Goal: Transaction & Acquisition: Purchase product/service

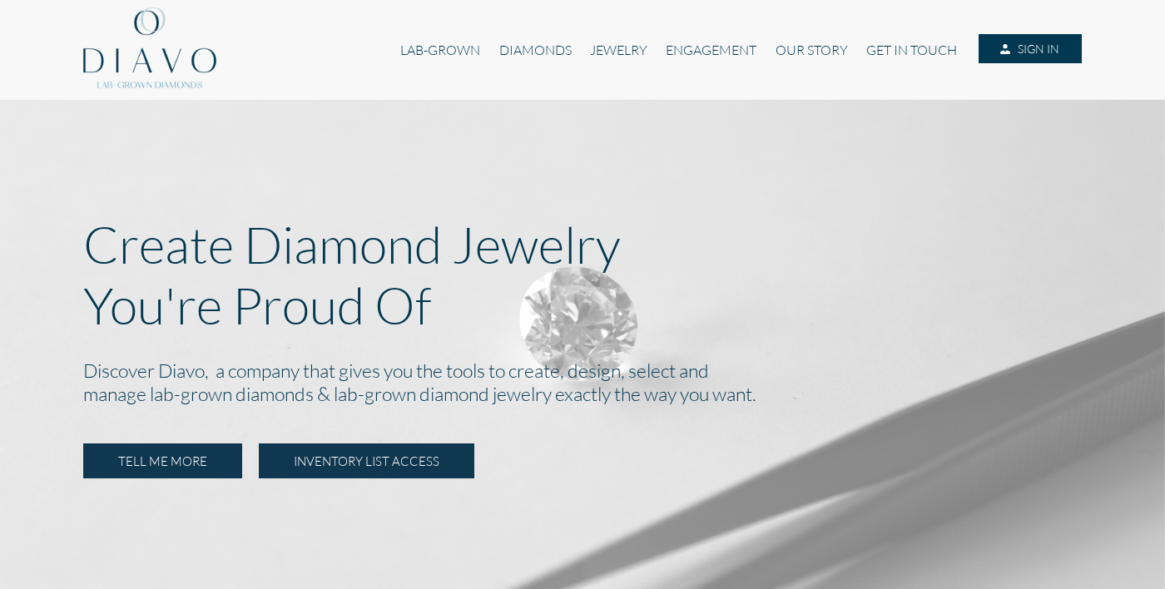
click at [380, 456] on link "INVENTORY LIST ACCESS" at bounding box center [366, 460] width 215 height 35
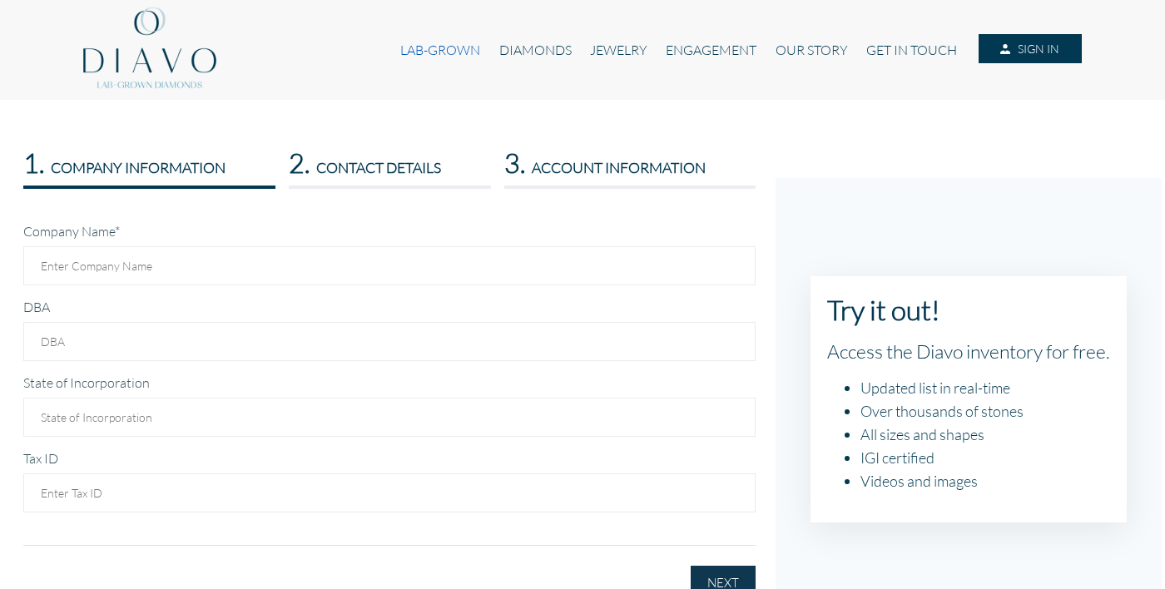
click at [446, 53] on link "LAB-GROWN" at bounding box center [440, 50] width 98 height 32
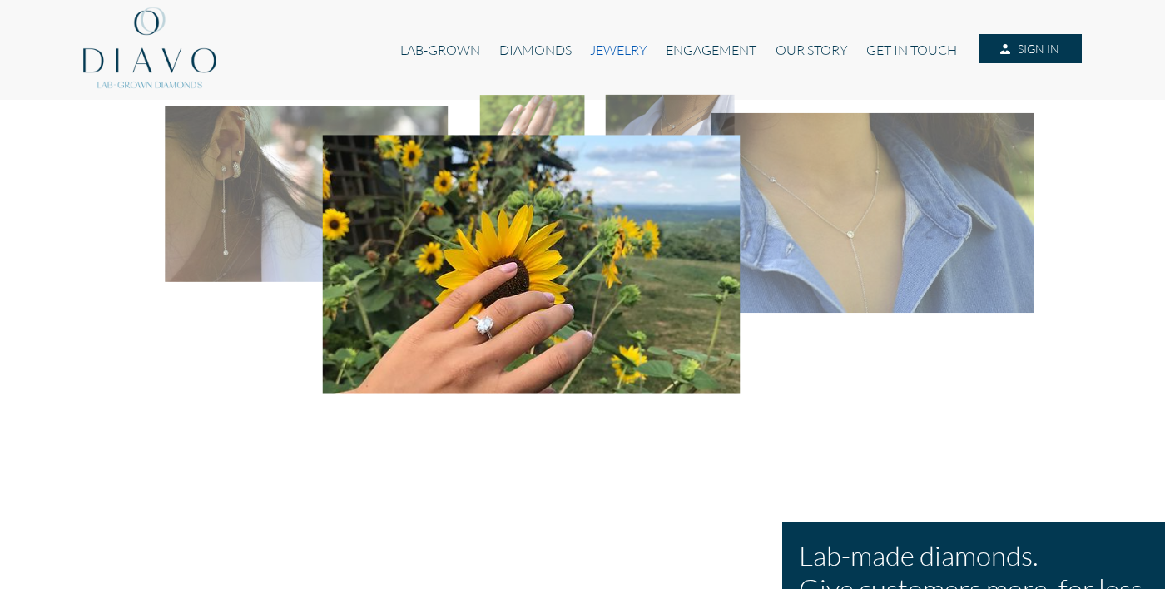
click at [616, 47] on link "JEWELRY" at bounding box center [619, 50] width 76 height 32
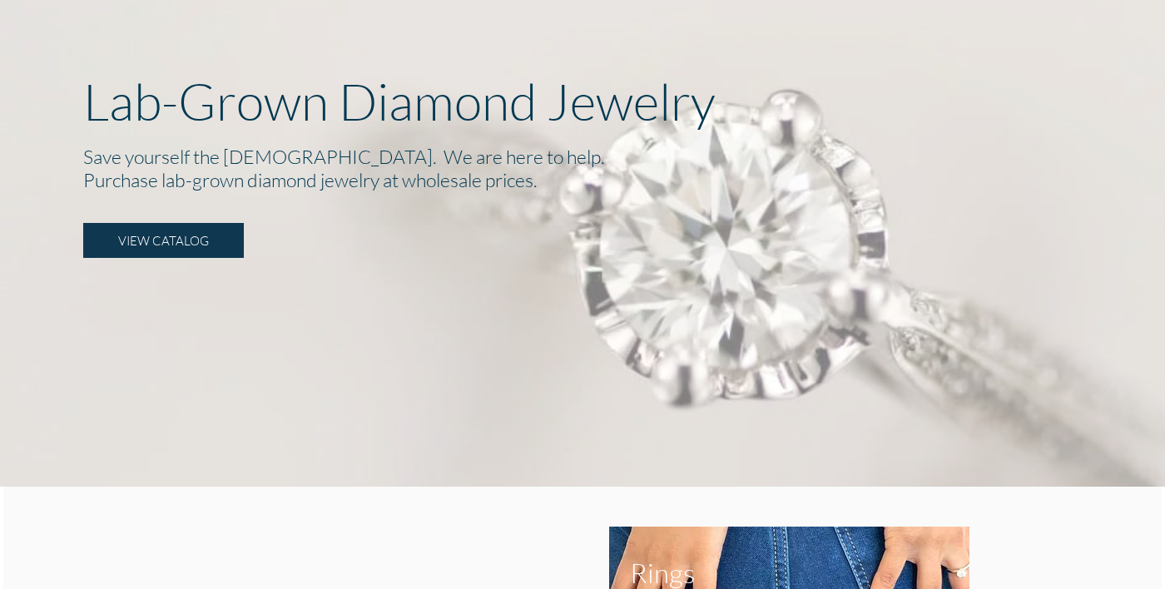
scroll to position [143, 0]
click at [190, 232] on link "VIEW CATALOG" at bounding box center [163, 240] width 161 height 35
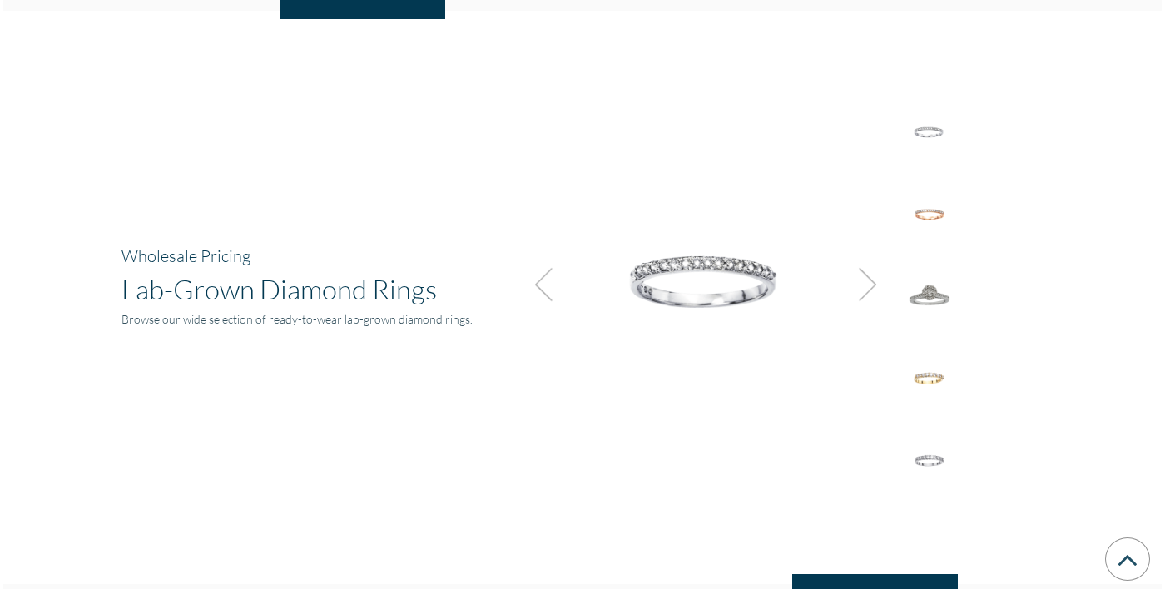
scroll to position [1157, 0]
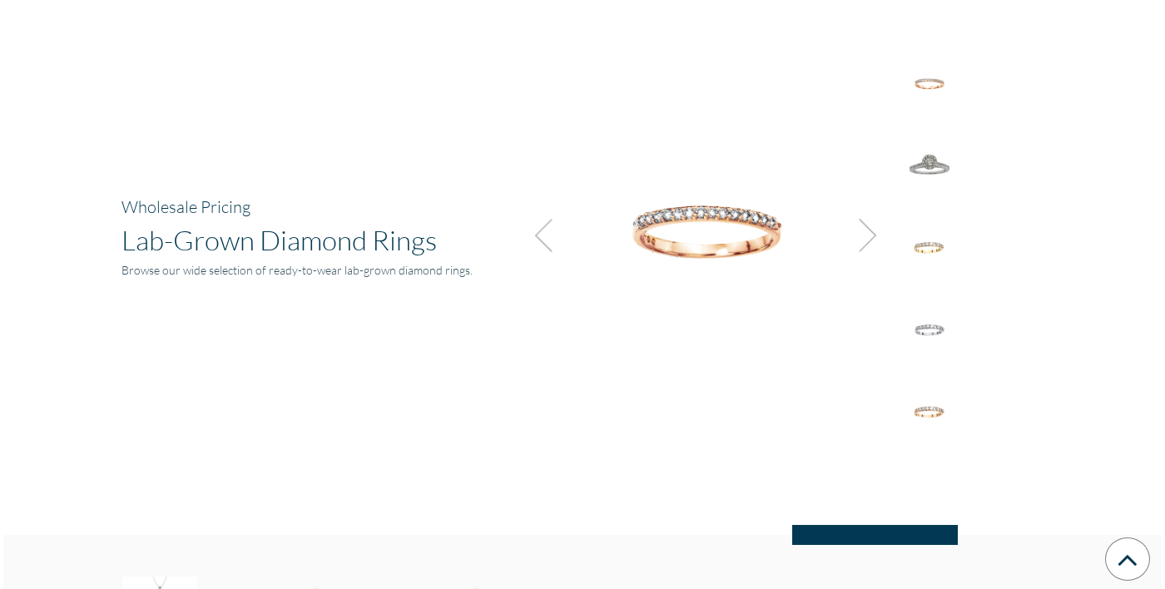
click at [865, 239] on img at bounding box center [862, 235] width 45 height 45
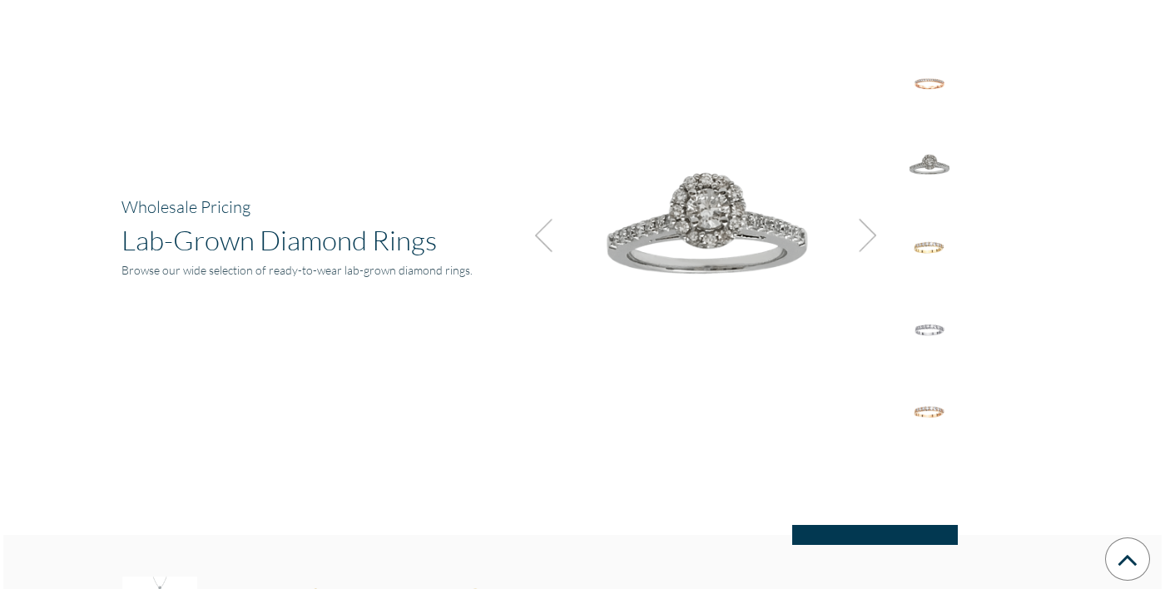
click at [865, 239] on img at bounding box center [862, 235] width 45 height 45
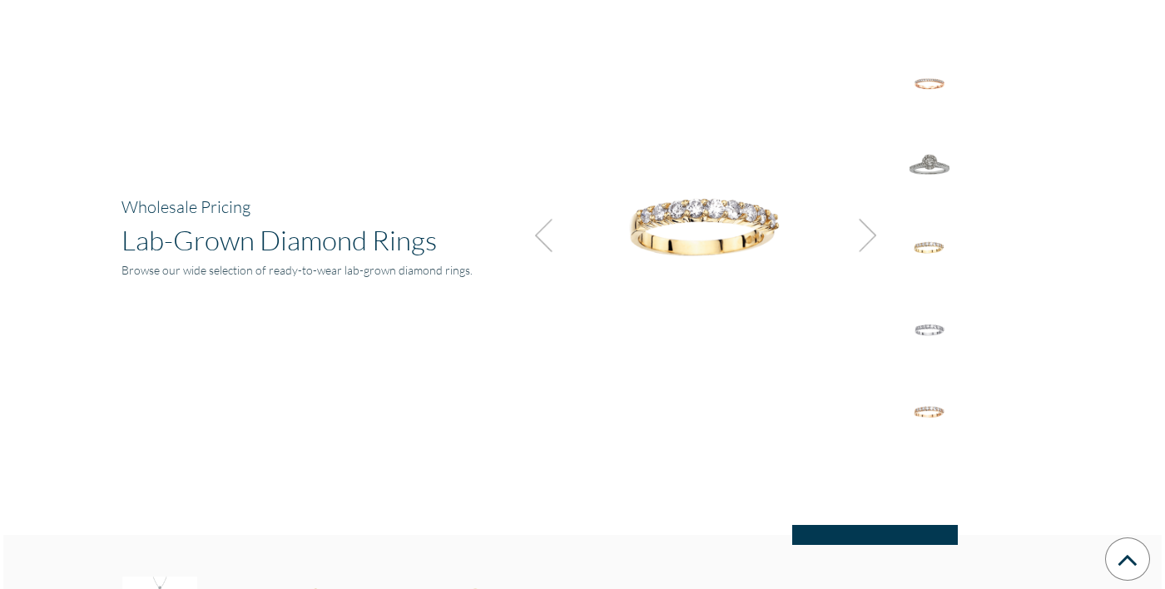
click at [865, 239] on img at bounding box center [862, 235] width 45 height 45
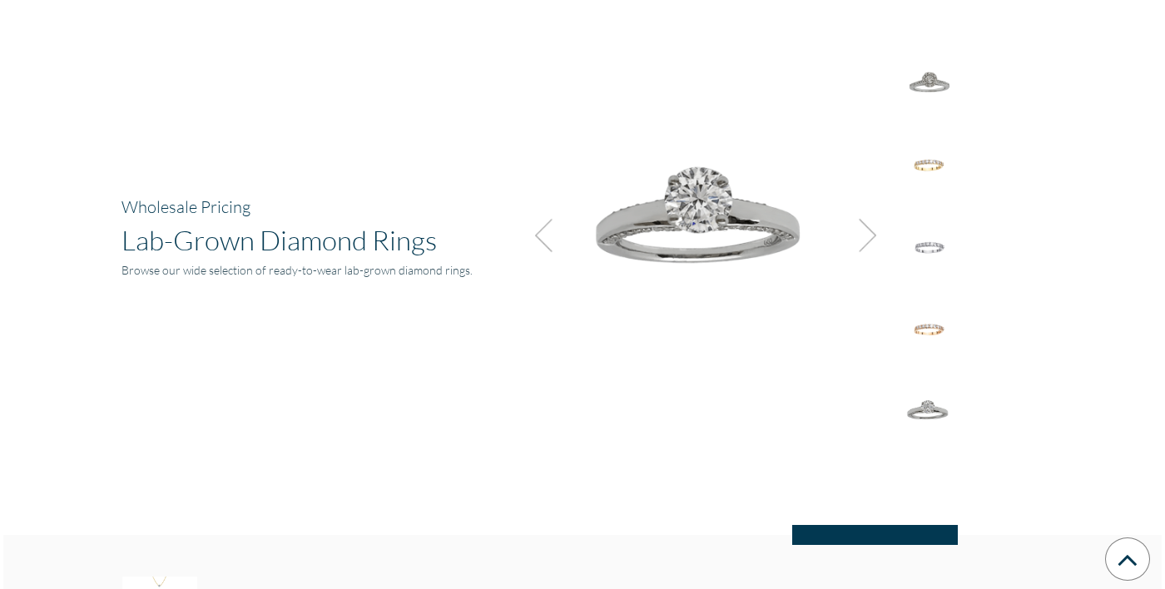
click at [865, 239] on img at bounding box center [862, 235] width 45 height 45
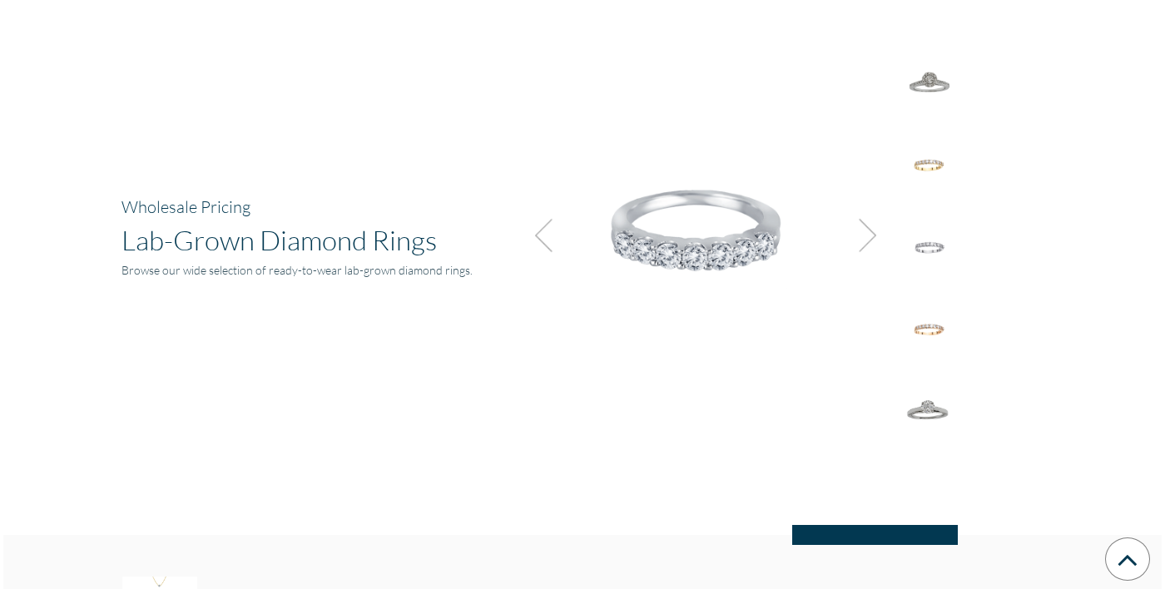
click at [865, 239] on img at bounding box center [862, 235] width 45 height 45
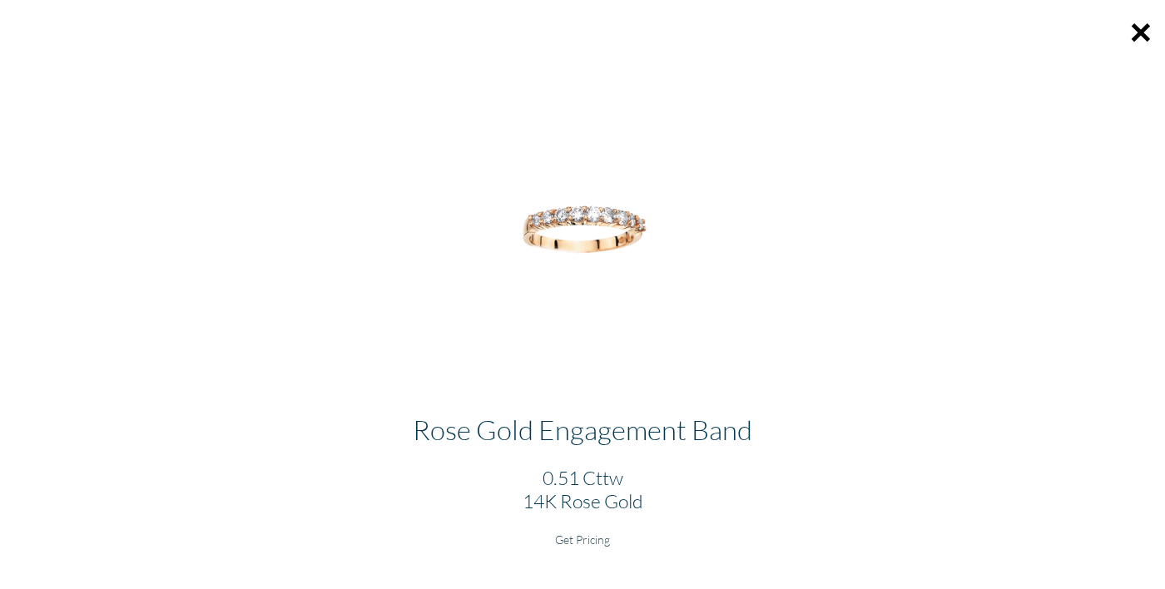
click at [587, 528] on div "Rose Gold Engagement Band 0.51 Cttw 14K Rose Gold Get Pricing" at bounding box center [582, 497] width 1165 height 198
click at [585, 539] on h6 "Get Pricing" at bounding box center [582, 539] width 1138 height 14
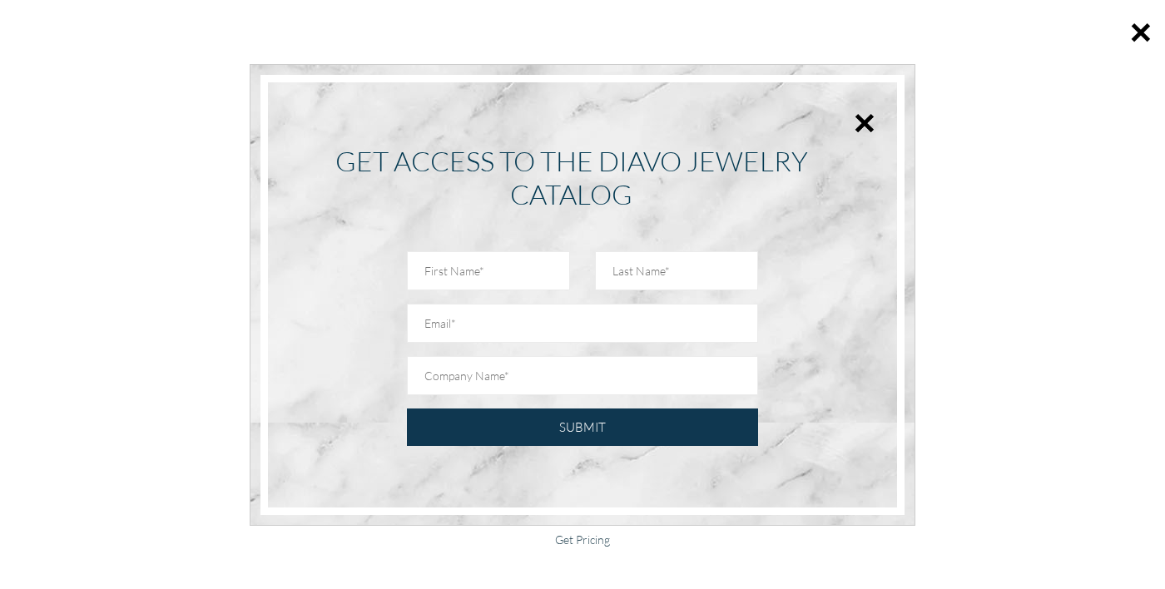
click at [585, 539] on div "× GET ACCESS TO THE DIAVO JEWELRY CATALOG SUBMIT" at bounding box center [582, 294] width 1165 height 589
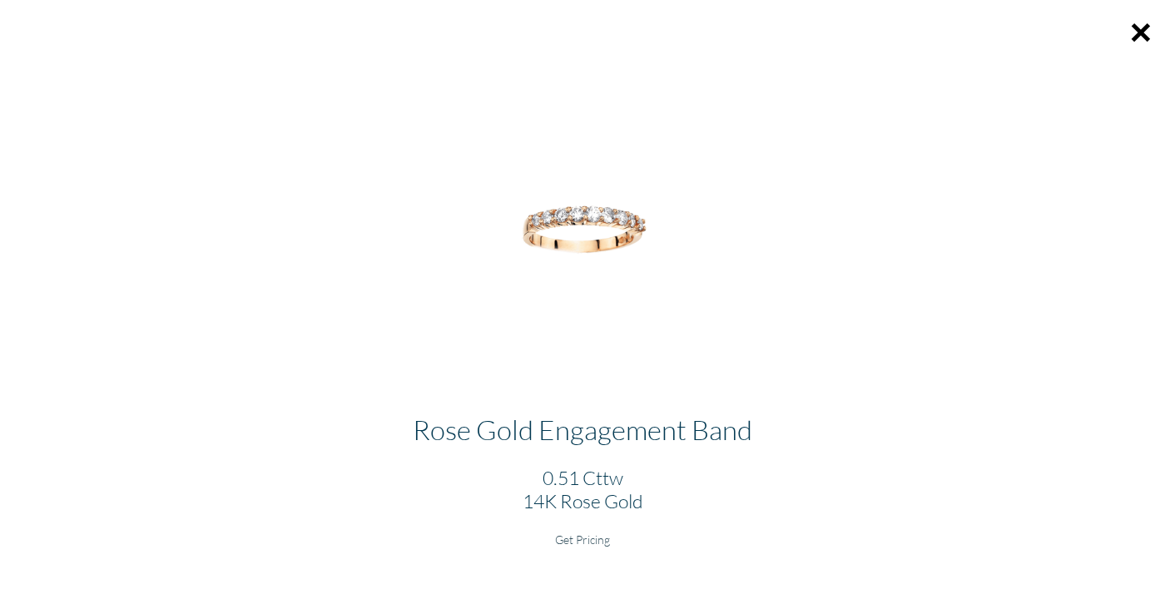
click at [585, 539] on h6 "Get Pricing" at bounding box center [582, 539] width 1138 height 14
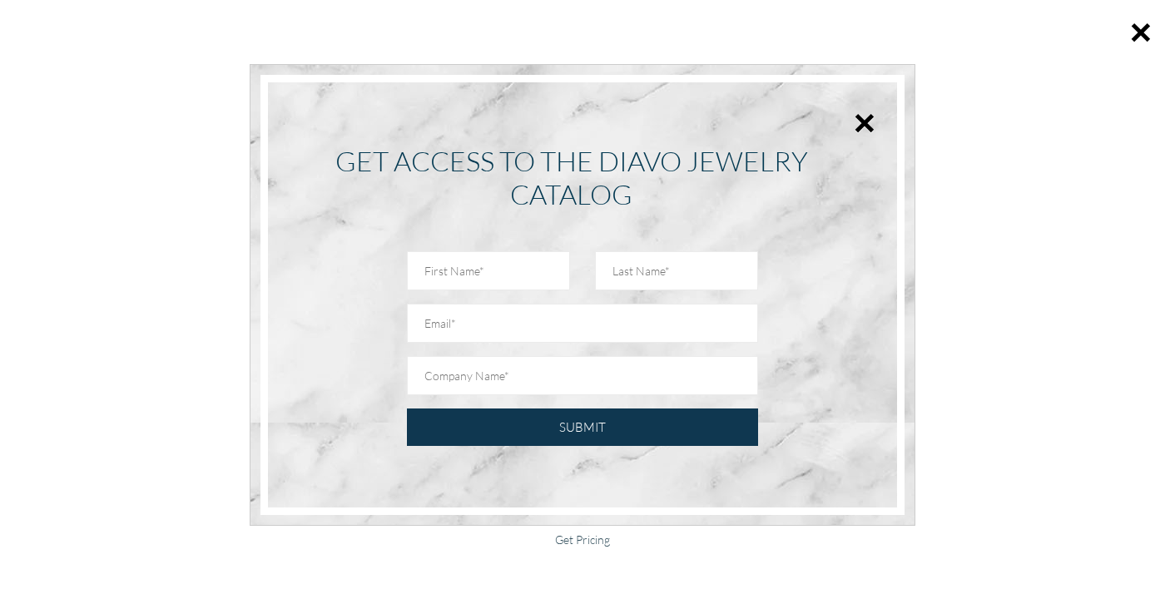
scroll to position [143, 0]
click at [870, 122] on button "×" at bounding box center [864, 122] width 22 height 37
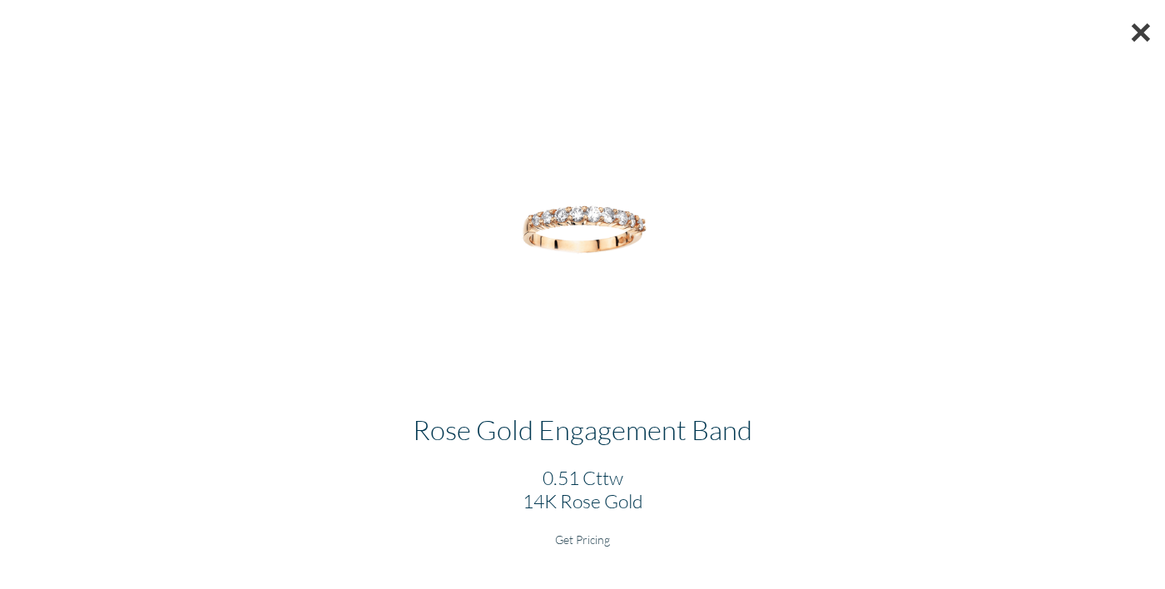
click at [1150, 30] on button "×" at bounding box center [1140, 32] width 48 height 64
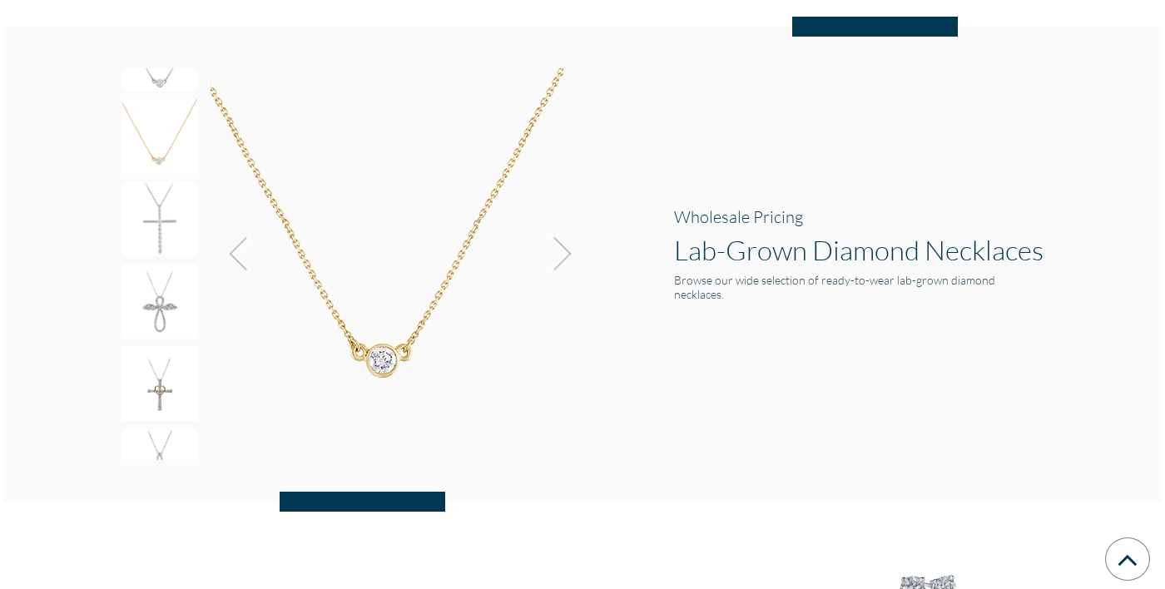
scroll to position [1655, 0]
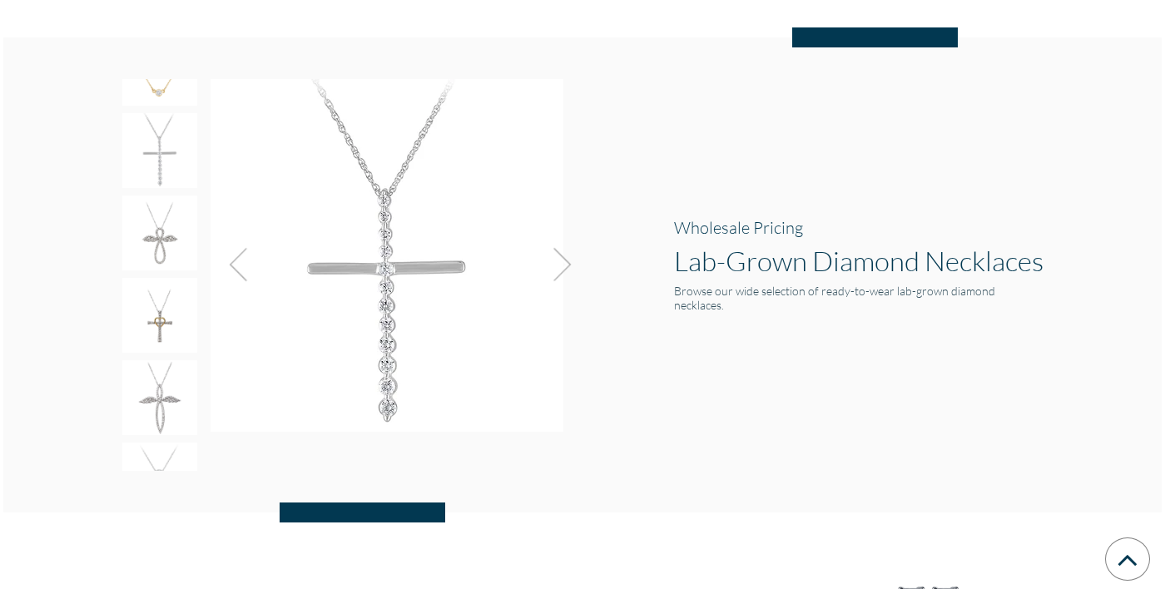
click at [163, 301] on img at bounding box center [159, 315] width 75 height 75
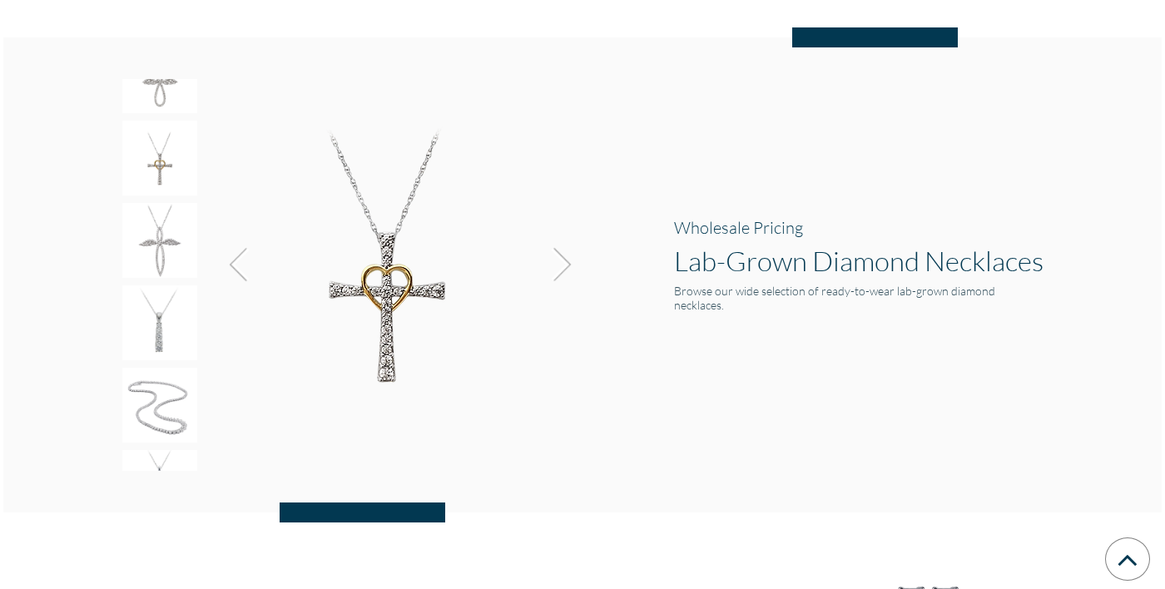
click at [163, 301] on img at bounding box center [159, 322] width 75 height 75
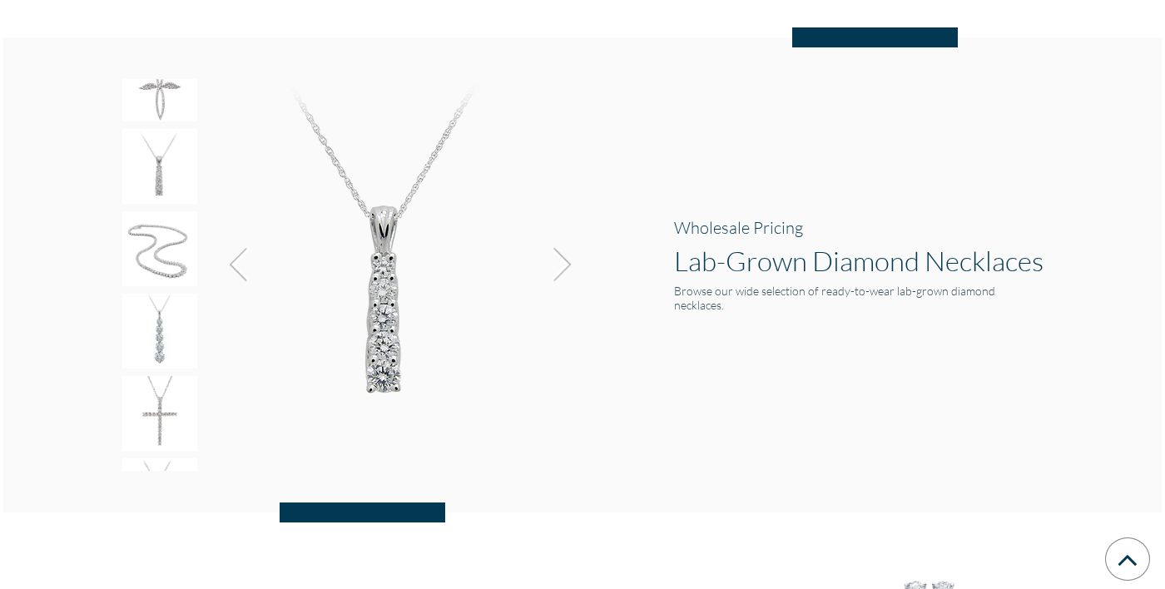
click at [163, 301] on img at bounding box center [159, 331] width 75 height 75
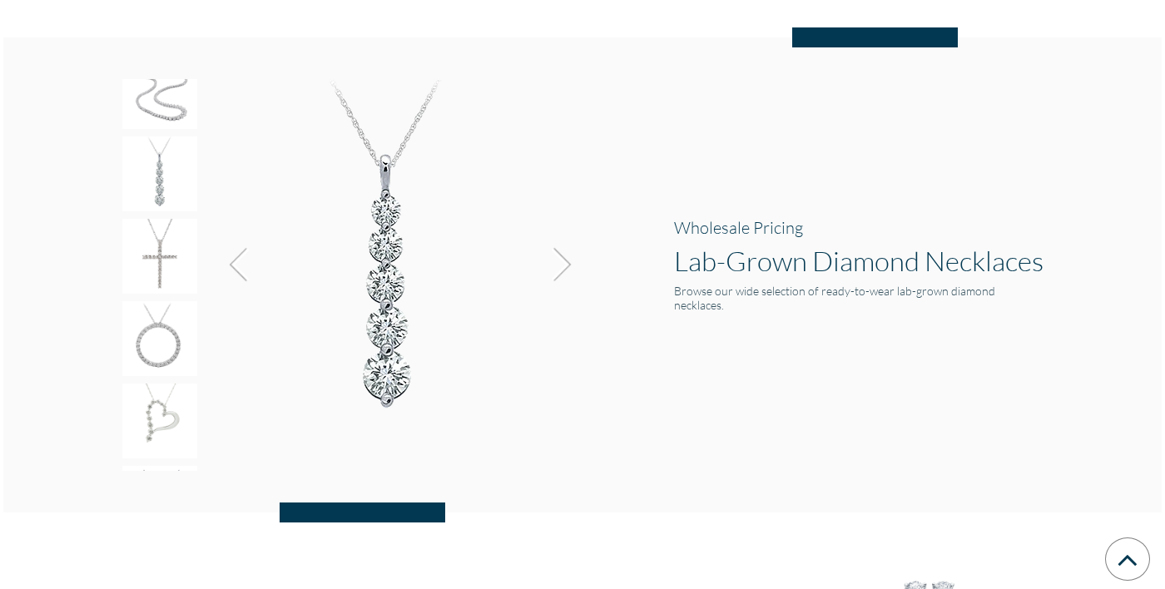
click at [163, 301] on img at bounding box center [159, 338] width 75 height 75
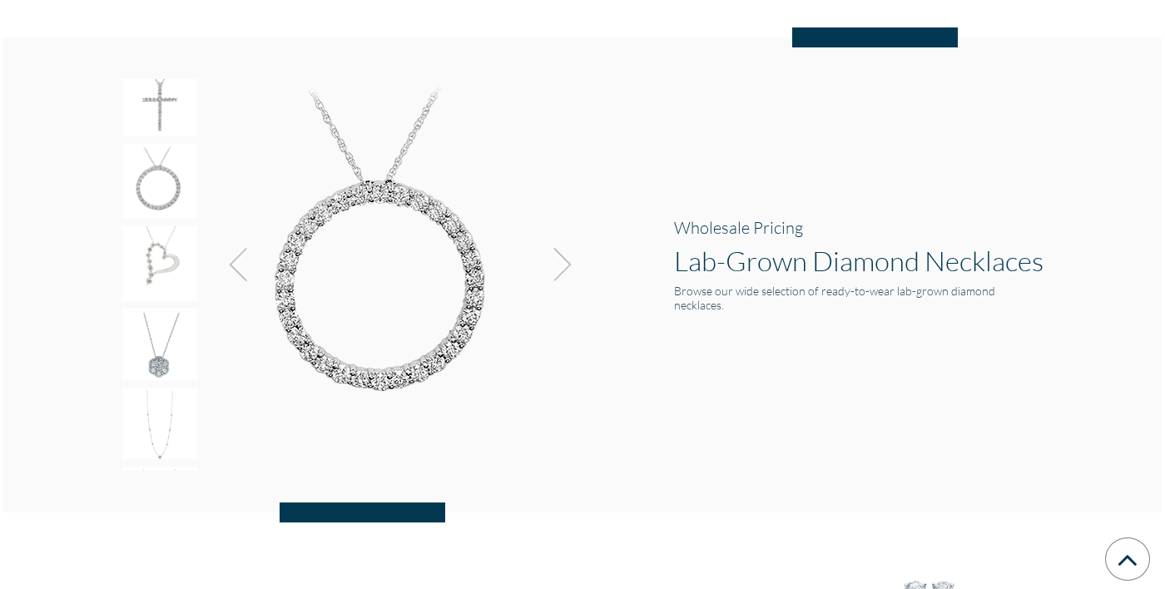
click at [163, 309] on img at bounding box center [159, 345] width 75 height 72
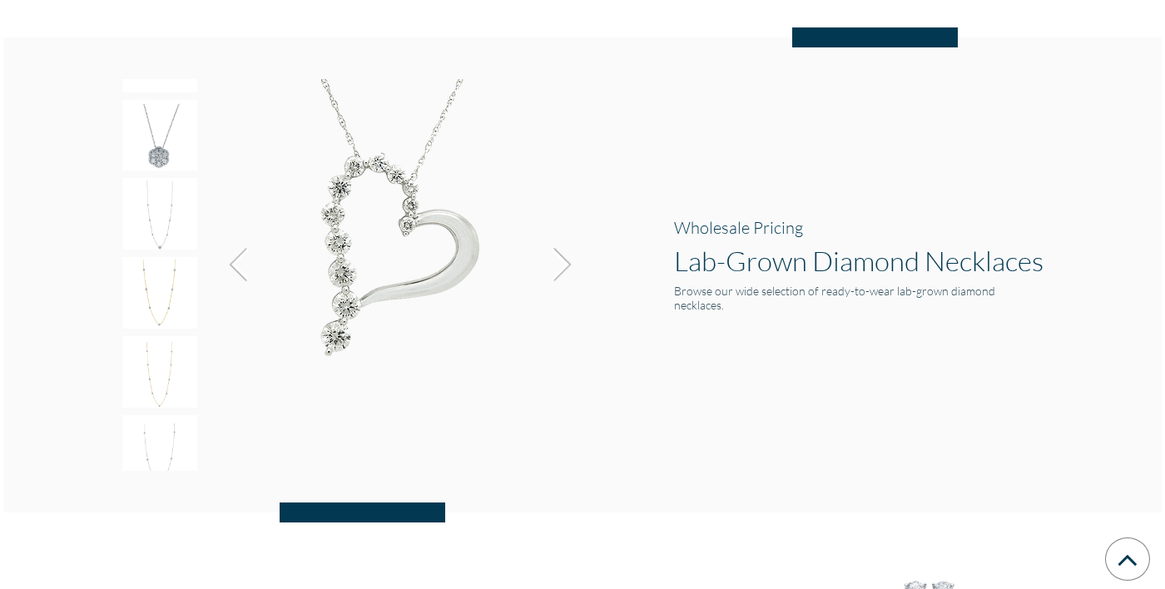
click at [163, 301] on img at bounding box center [159, 293] width 75 height 72
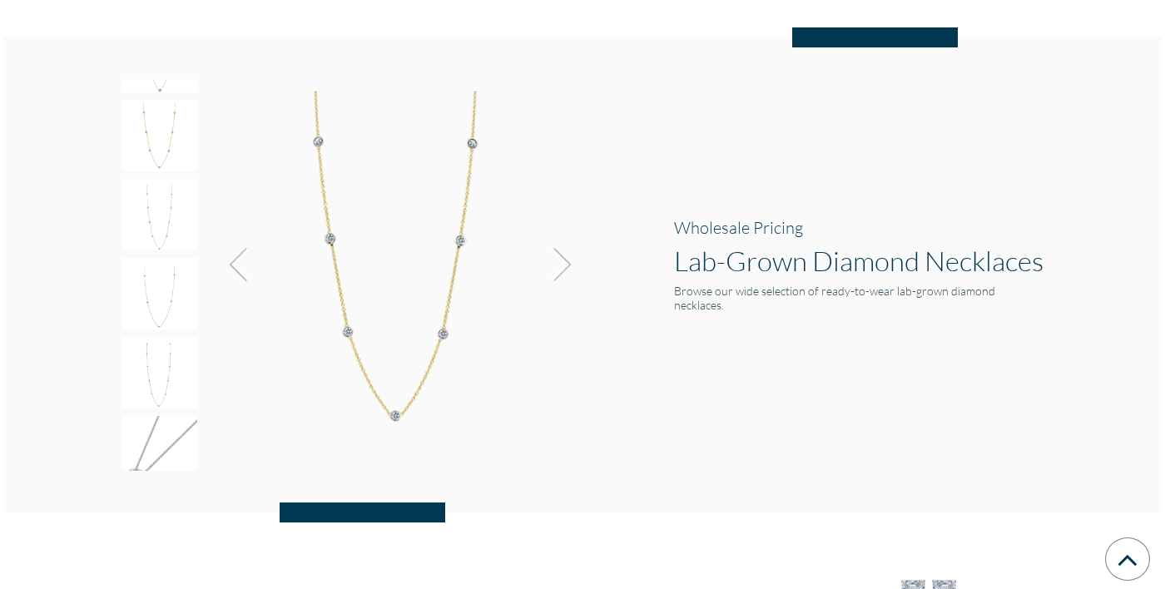
click at [163, 301] on img at bounding box center [159, 294] width 75 height 72
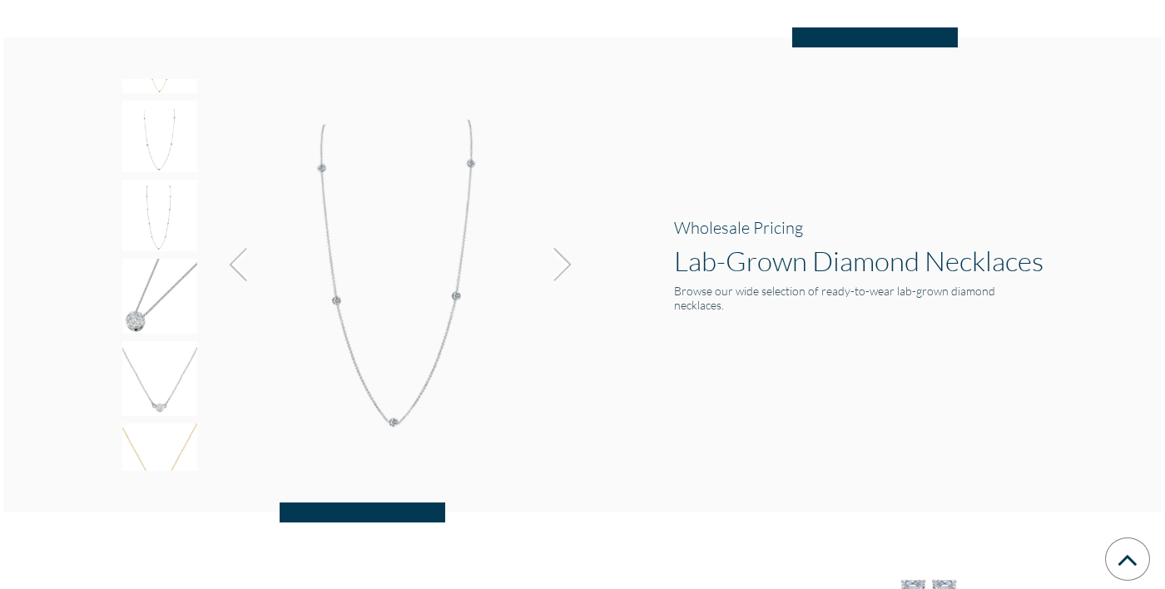
click at [163, 301] on img at bounding box center [159, 296] width 75 height 75
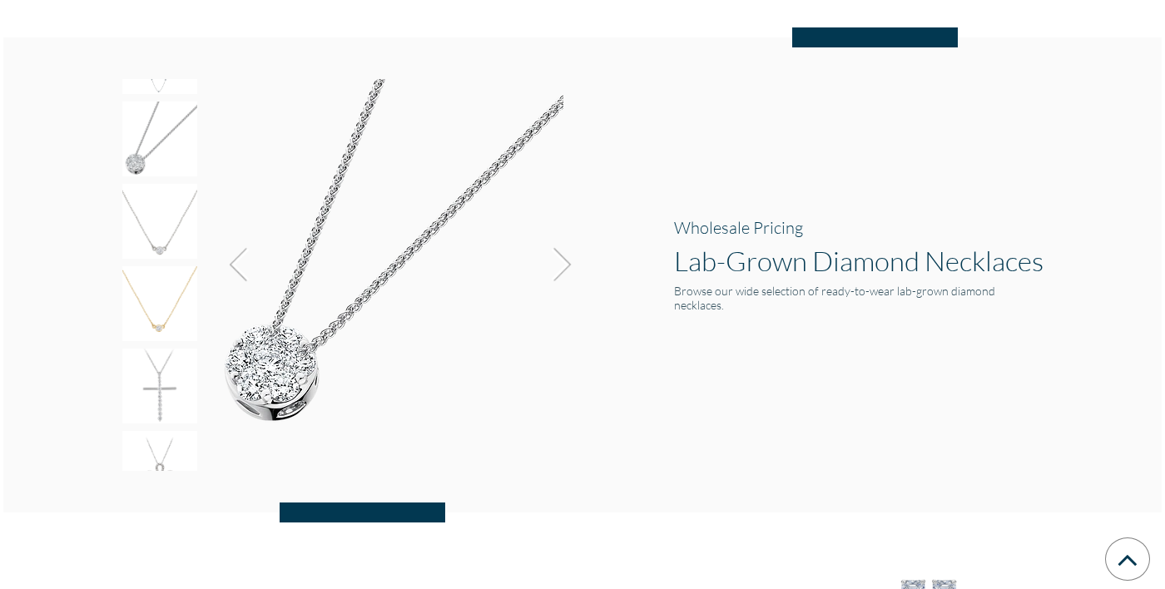
click at [163, 301] on img at bounding box center [159, 303] width 75 height 75
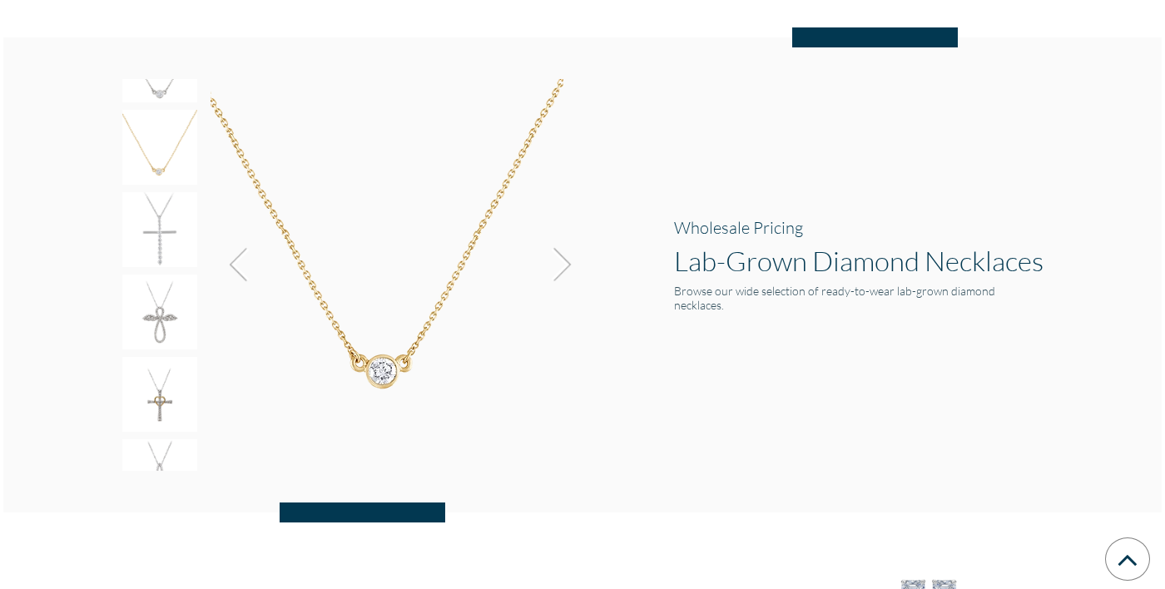
click at [163, 301] on img at bounding box center [159, 312] width 75 height 75
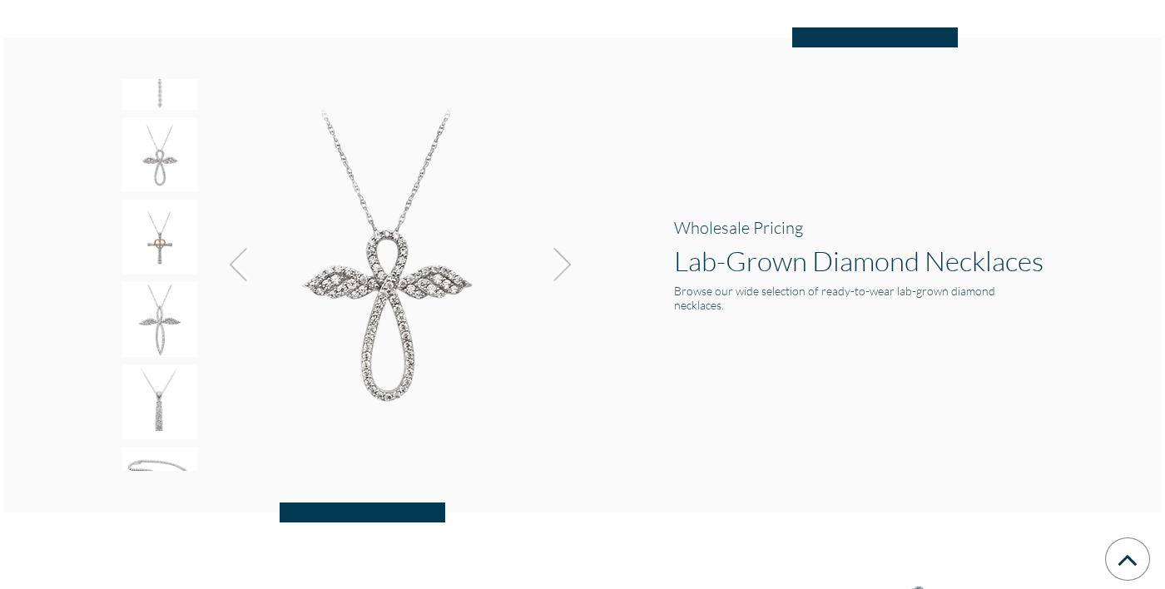
click at [163, 301] on img at bounding box center [159, 319] width 75 height 75
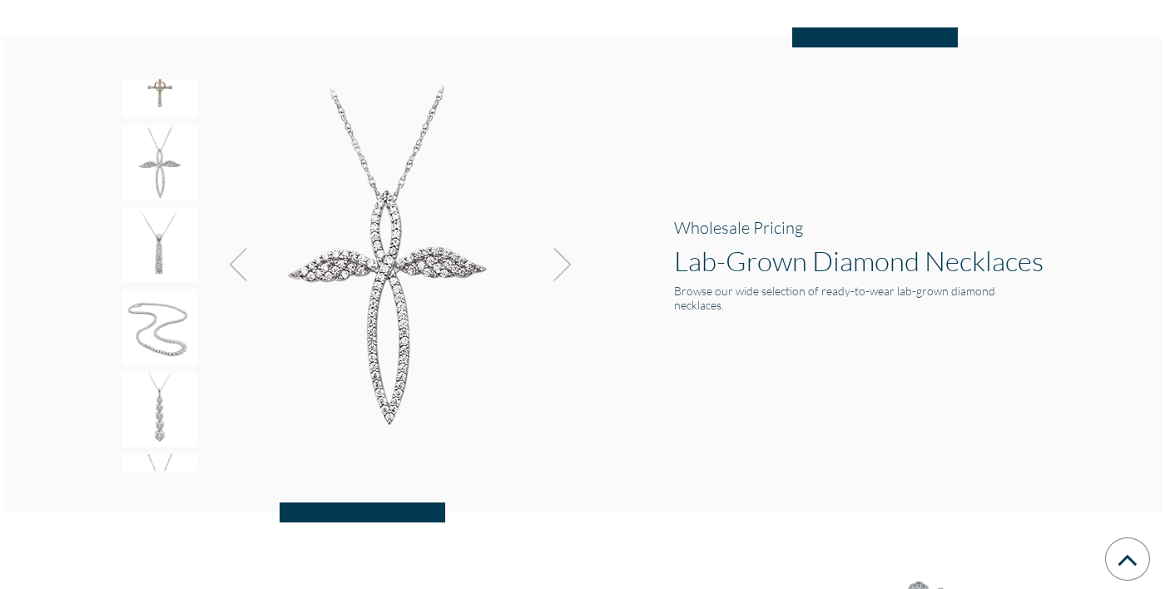
click at [163, 301] on img at bounding box center [159, 326] width 75 height 75
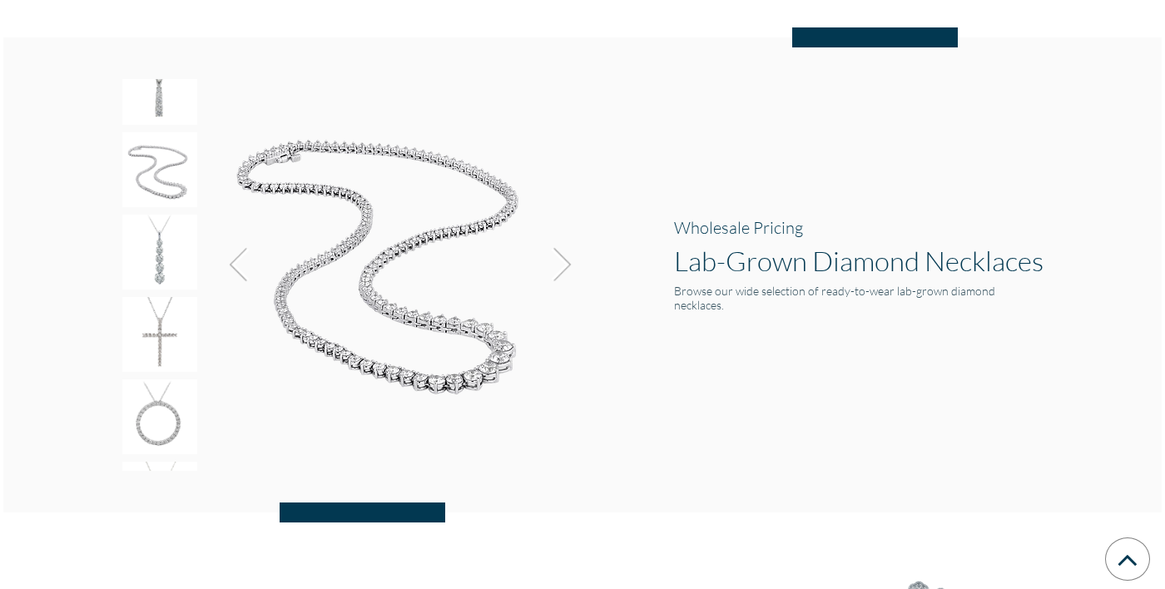
click at [163, 301] on img at bounding box center [159, 334] width 75 height 75
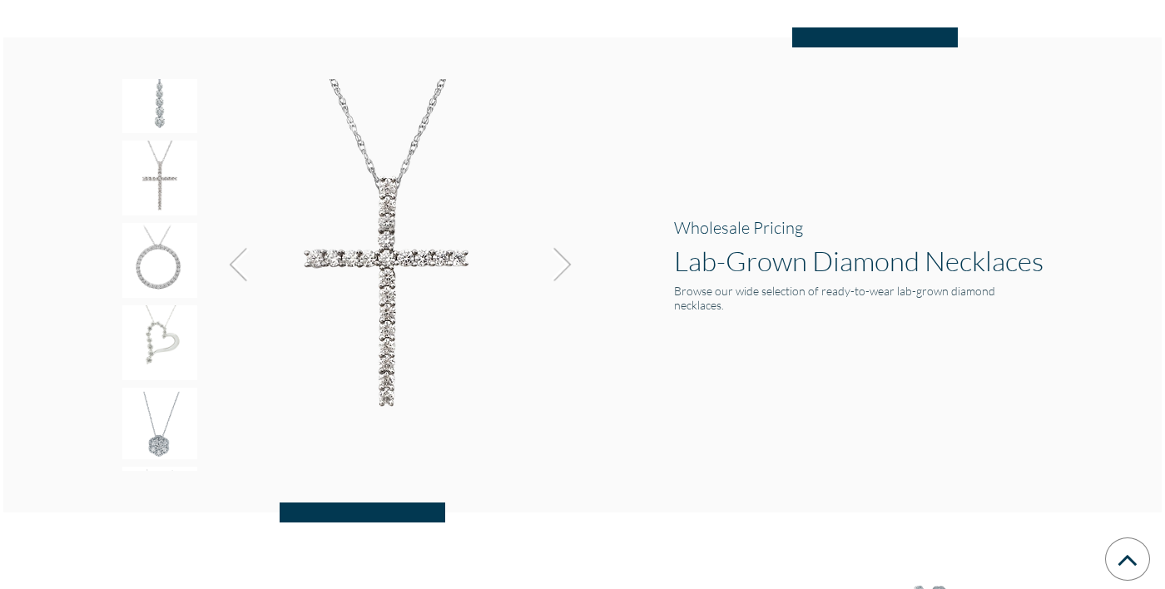
click at [154, 144] on img at bounding box center [159, 178] width 75 height 75
click at [157, 120] on img at bounding box center [159, 95] width 75 height 75
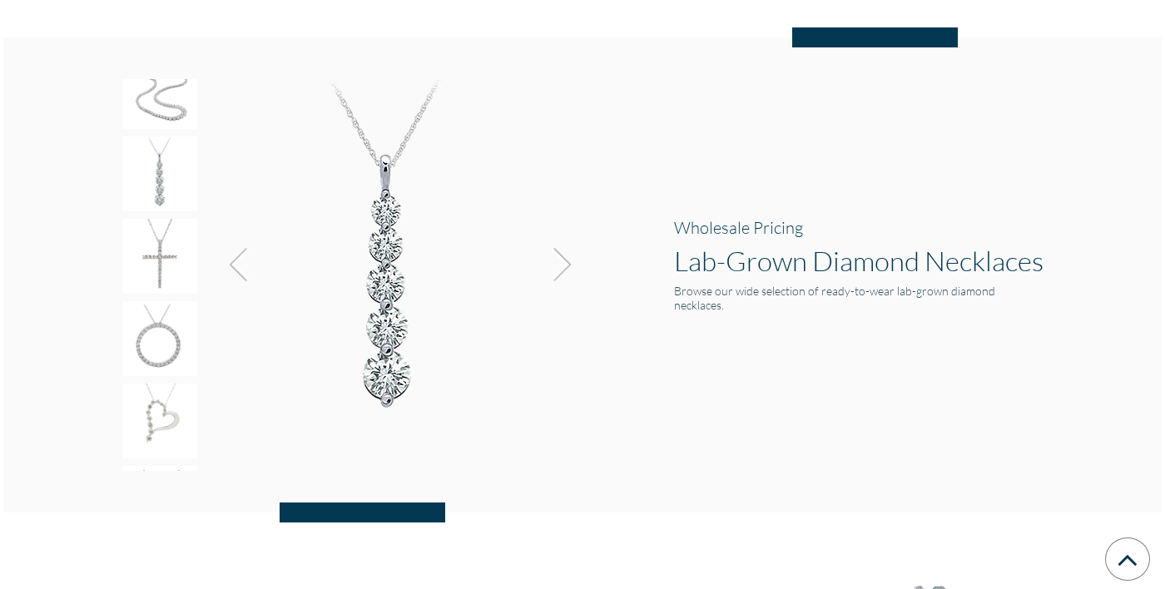
click at [157, 120] on div at bounding box center [159, 94] width 75 height 81
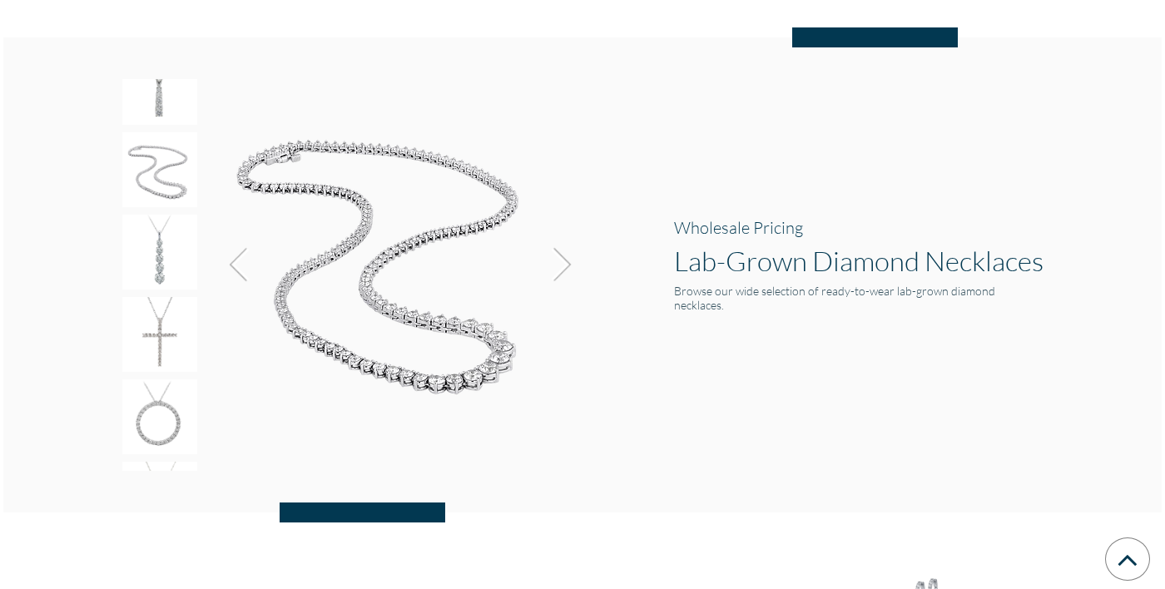
click at [417, 285] on img at bounding box center [386, 255] width 353 height 353
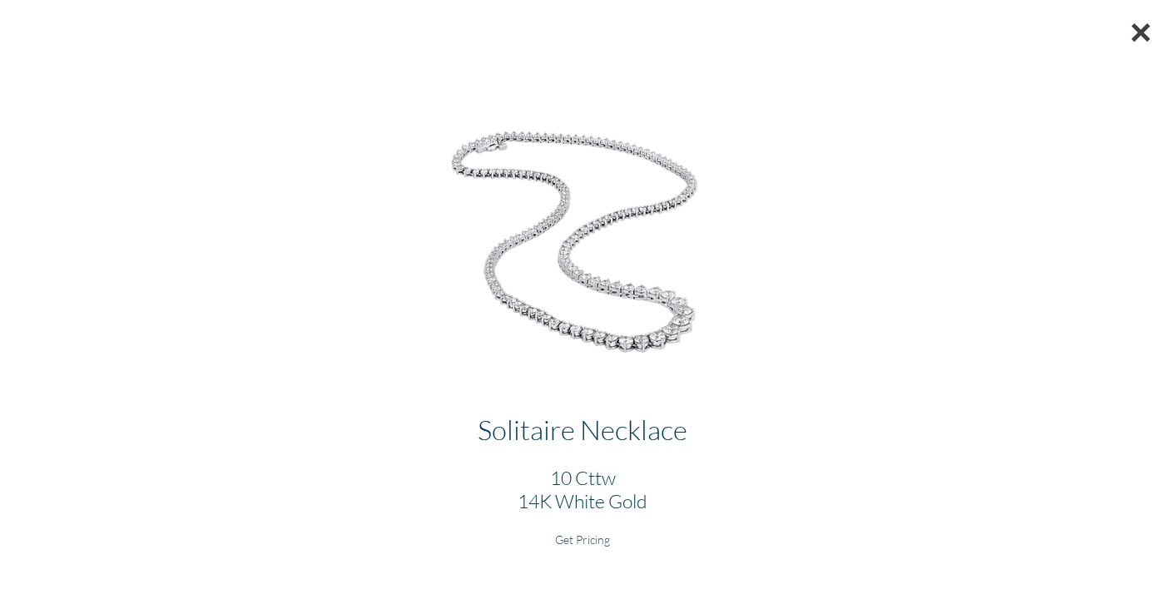
click at [1134, 36] on button "×" at bounding box center [1140, 32] width 48 height 64
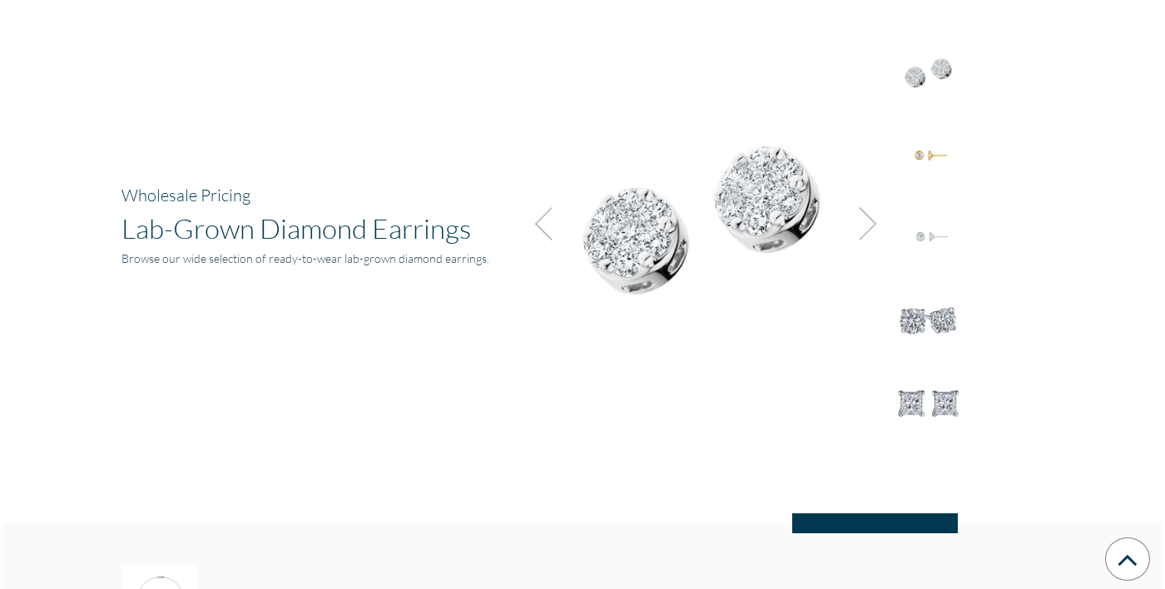
scroll to position [2184, 0]
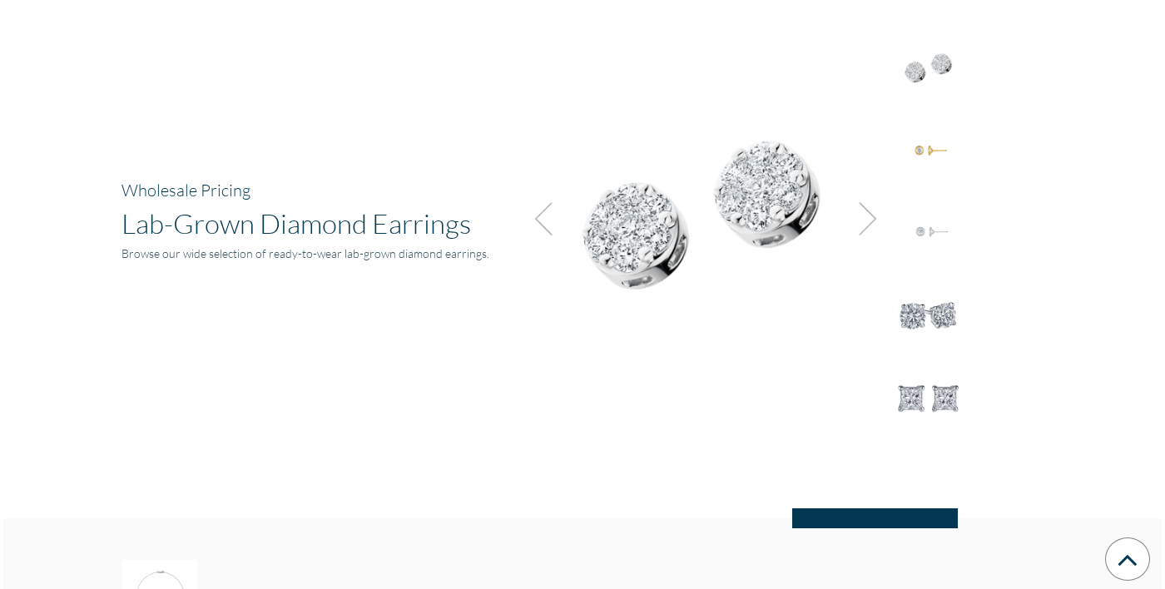
click at [922, 294] on img at bounding box center [928, 314] width 75 height 75
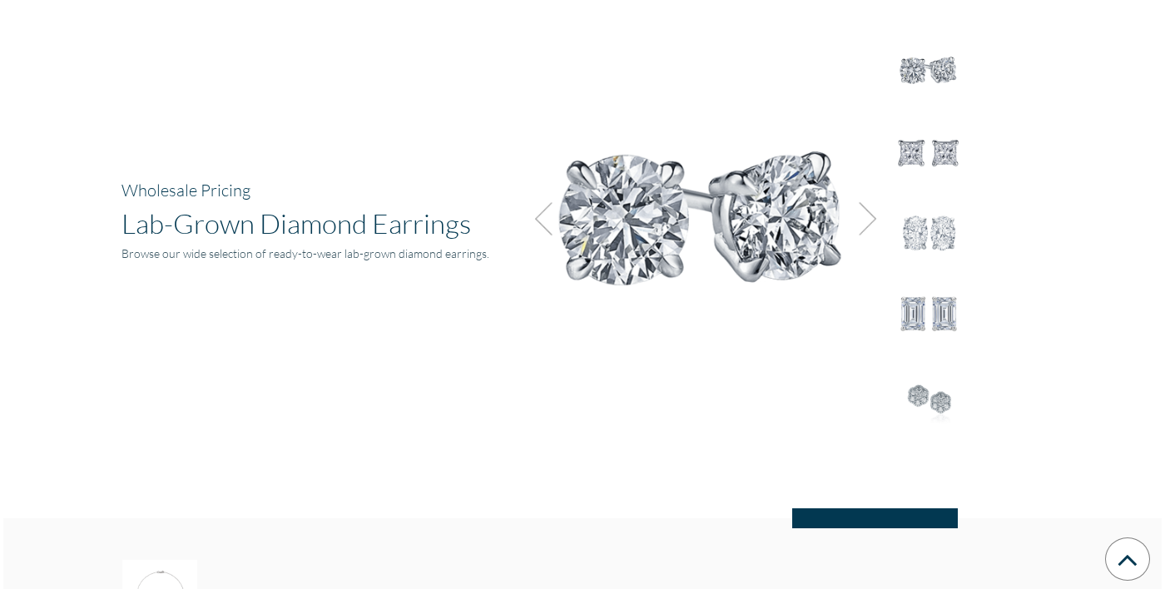
click at [933, 210] on img at bounding box center [928, 233] width 75 height 75
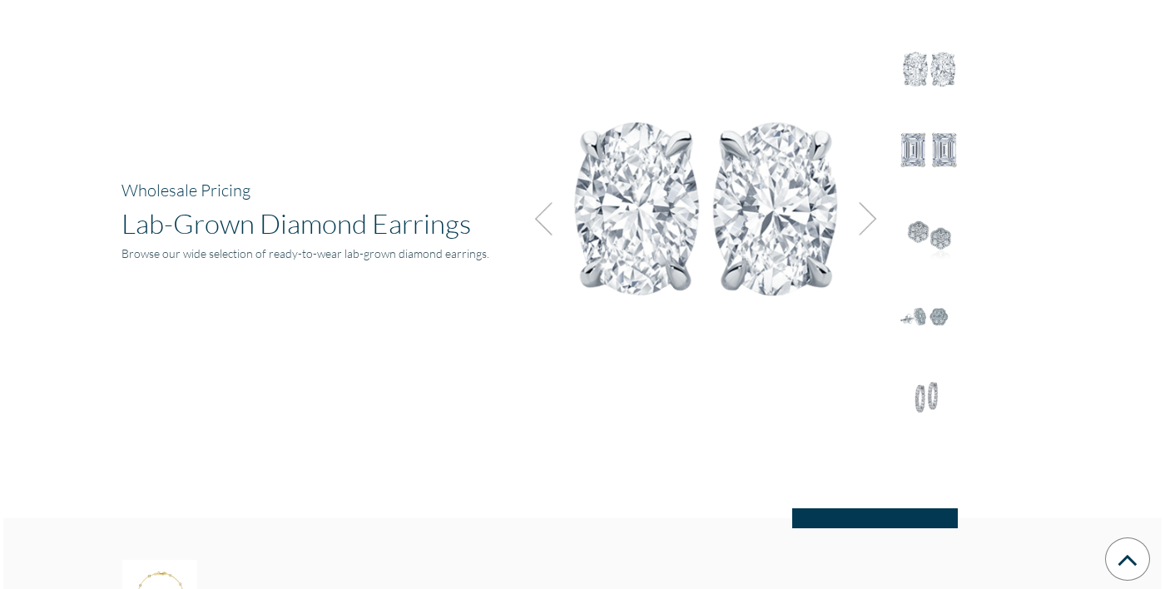
click at [938, 138] on img at bounding box center [928, 152] width 75 height 75
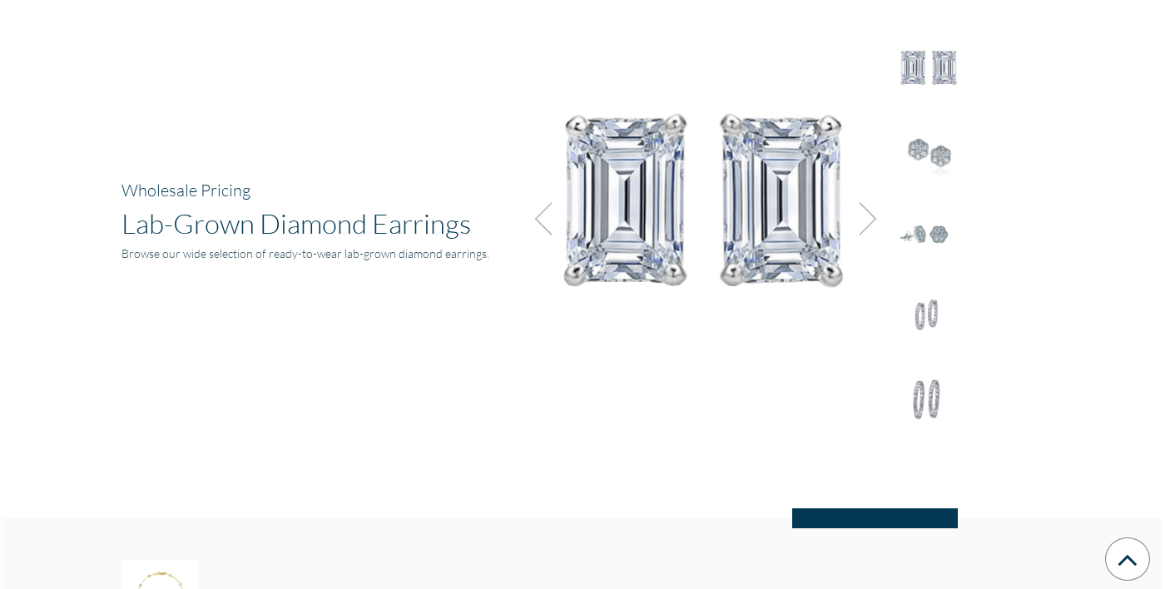
click at [938, 138] on img at bounding box center [928, 152] width 75 height 75
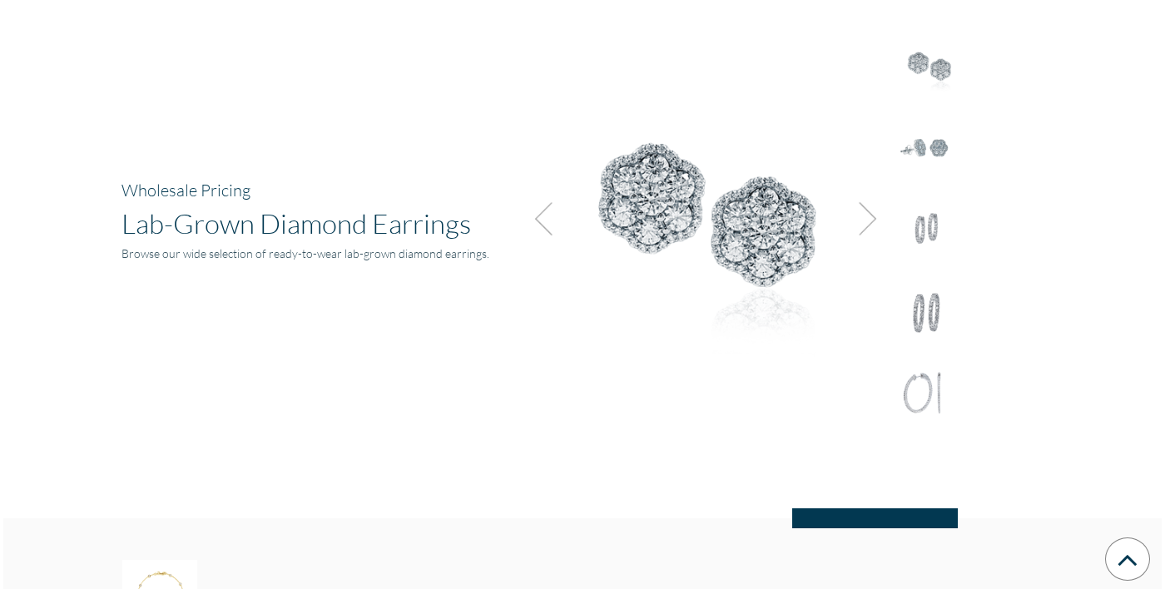
click at [938, 138] on img at bounding box center [928, 148] width 75 height 75
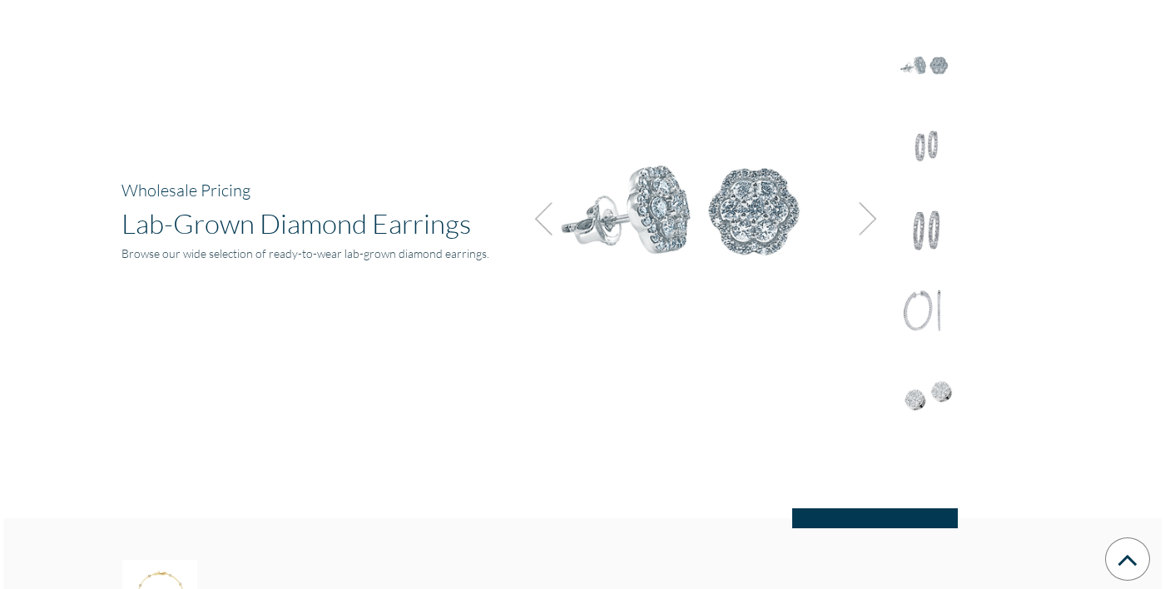
click at [938, 138] on img at bounding box center [928, 148] width 75 height 75
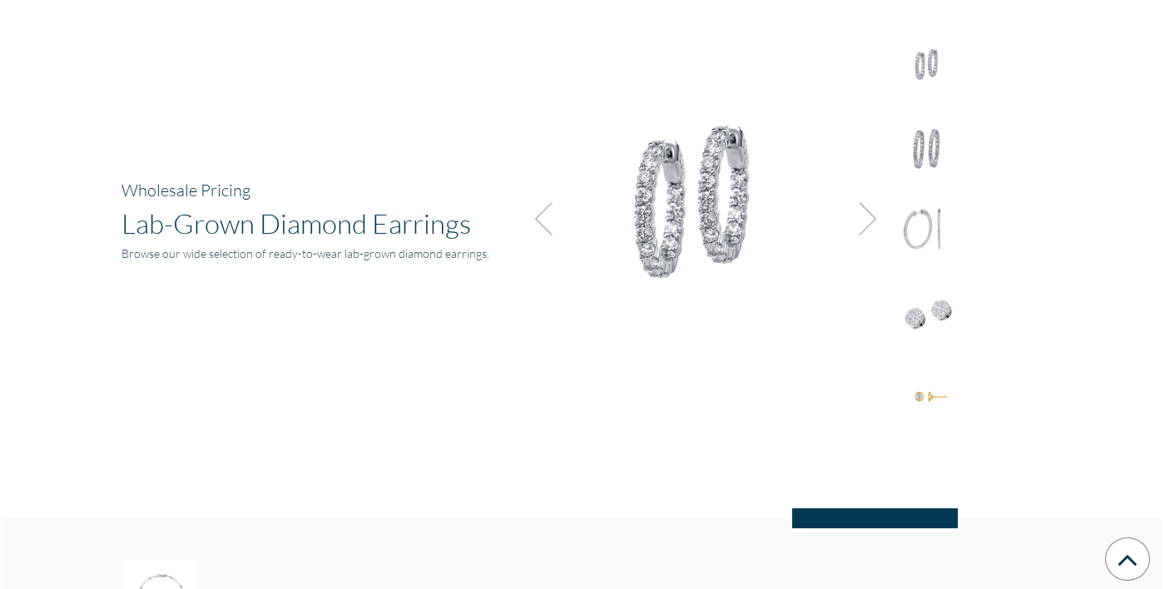
click at [938, 138] on img at bounding box center [928, 148] width 75 height 75
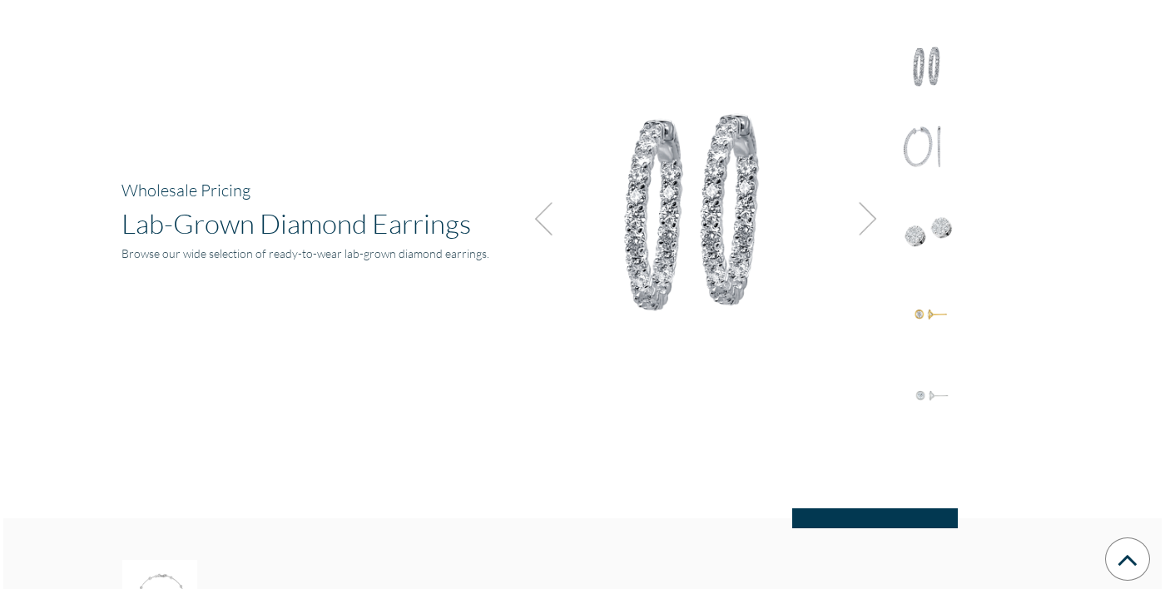
click at [938, 138] on img at bounding box center [928, 148] width 75 height 75
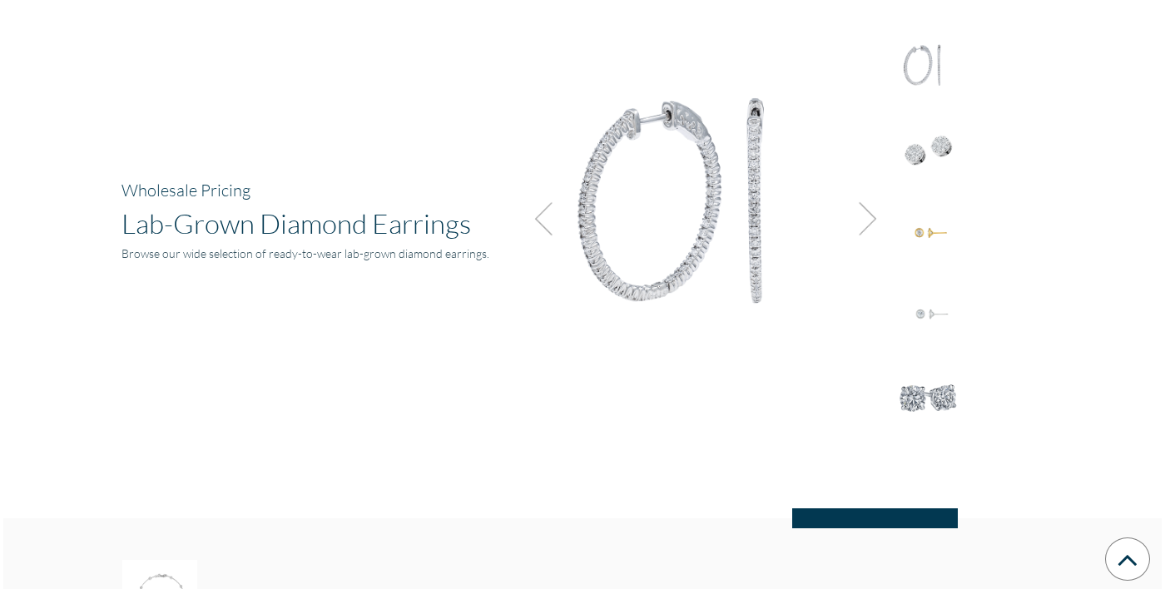
click at [938, 138] on img at bounding box center [928, 149] width 75 height 75
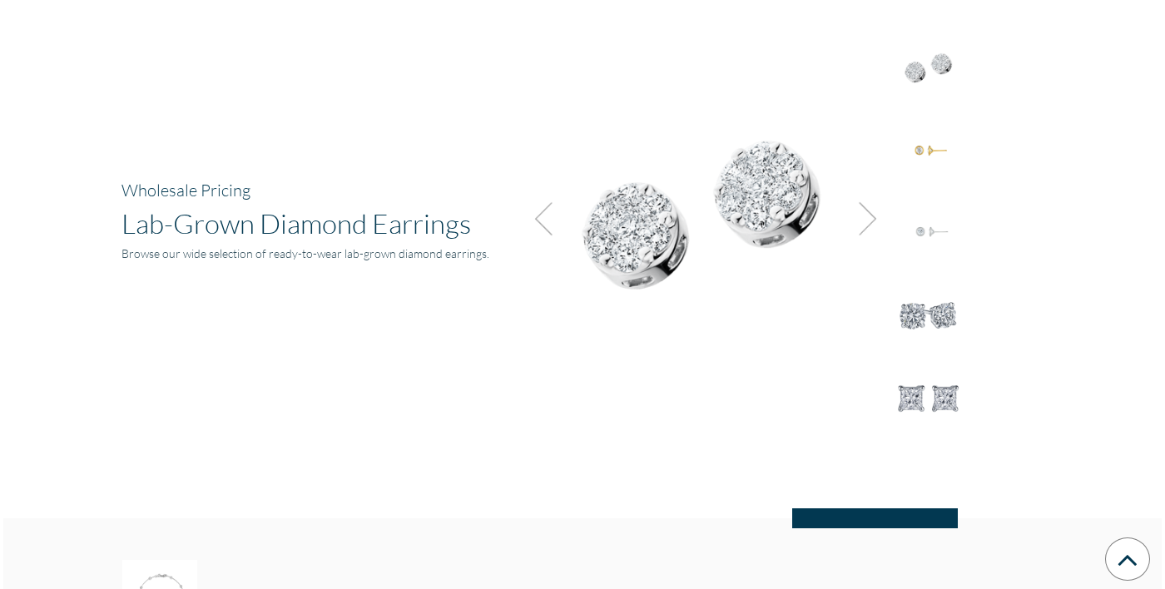
click at [938, 138] on img at bounding box center [928, 149] width 75 height 75
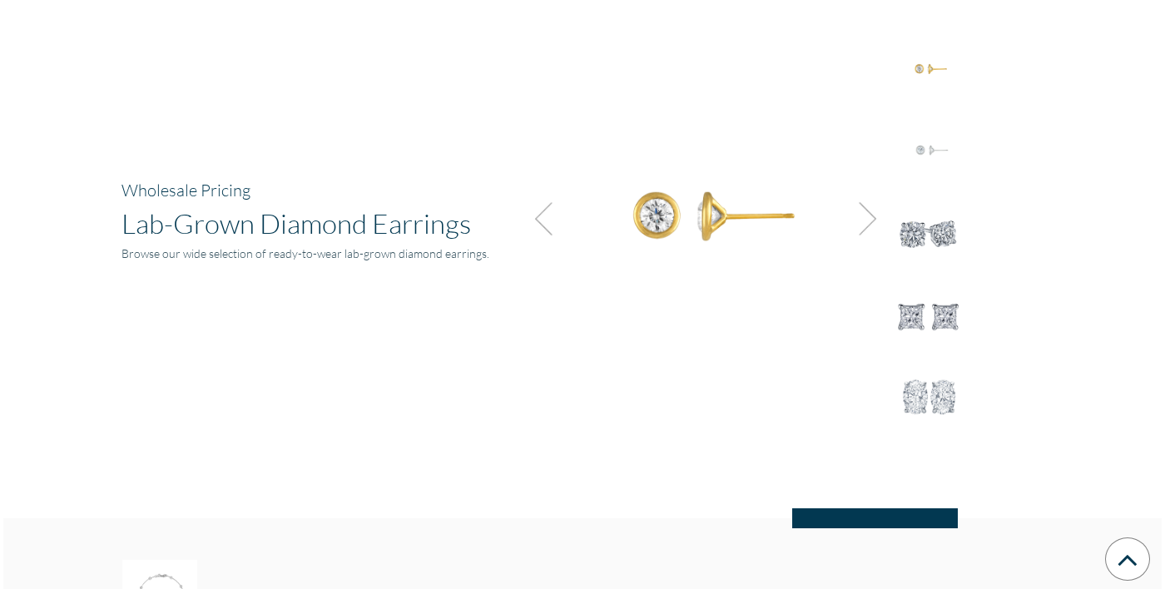
click at [938, 138] on img at bounding box center [928, 150] width 75 height 75
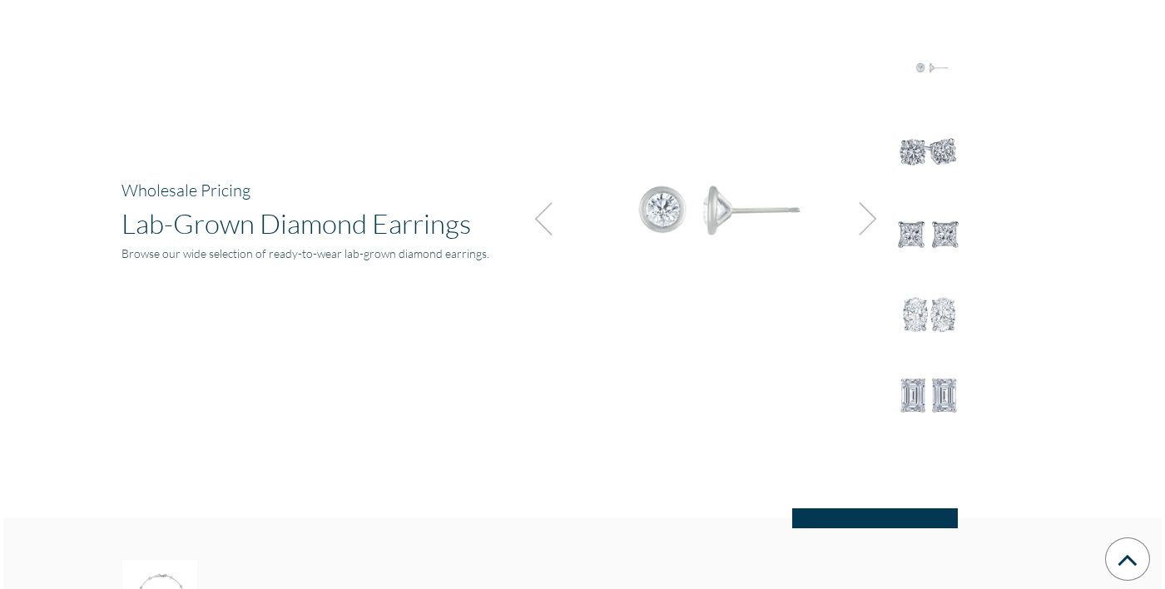
click at [938, 138] on img at bounding box center [928, 150] width 75 height 75
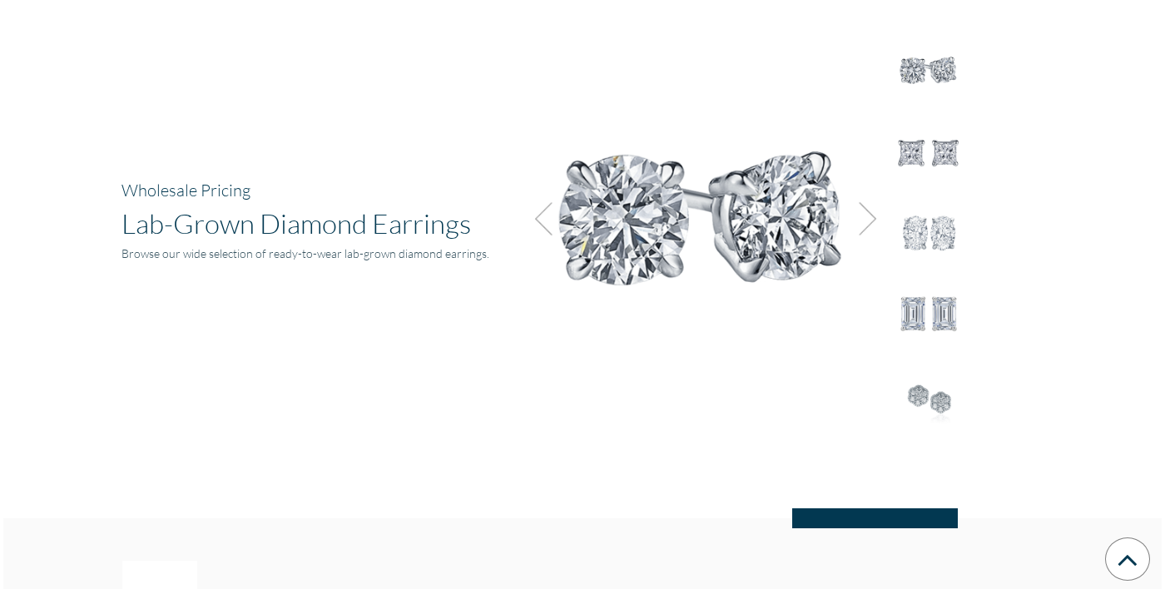
click at [938, 138] on img at bounding box center [928, 151] width 75 height 75
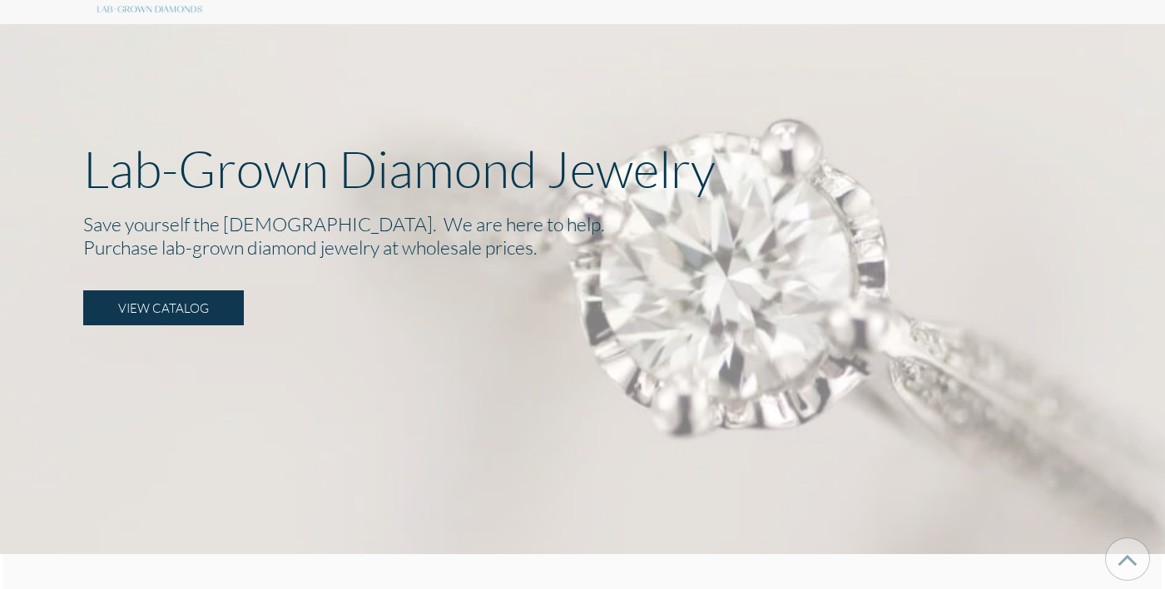
scroll to position [0, 0]
